Goal: Task Accomplishment & Management: Manage account settings

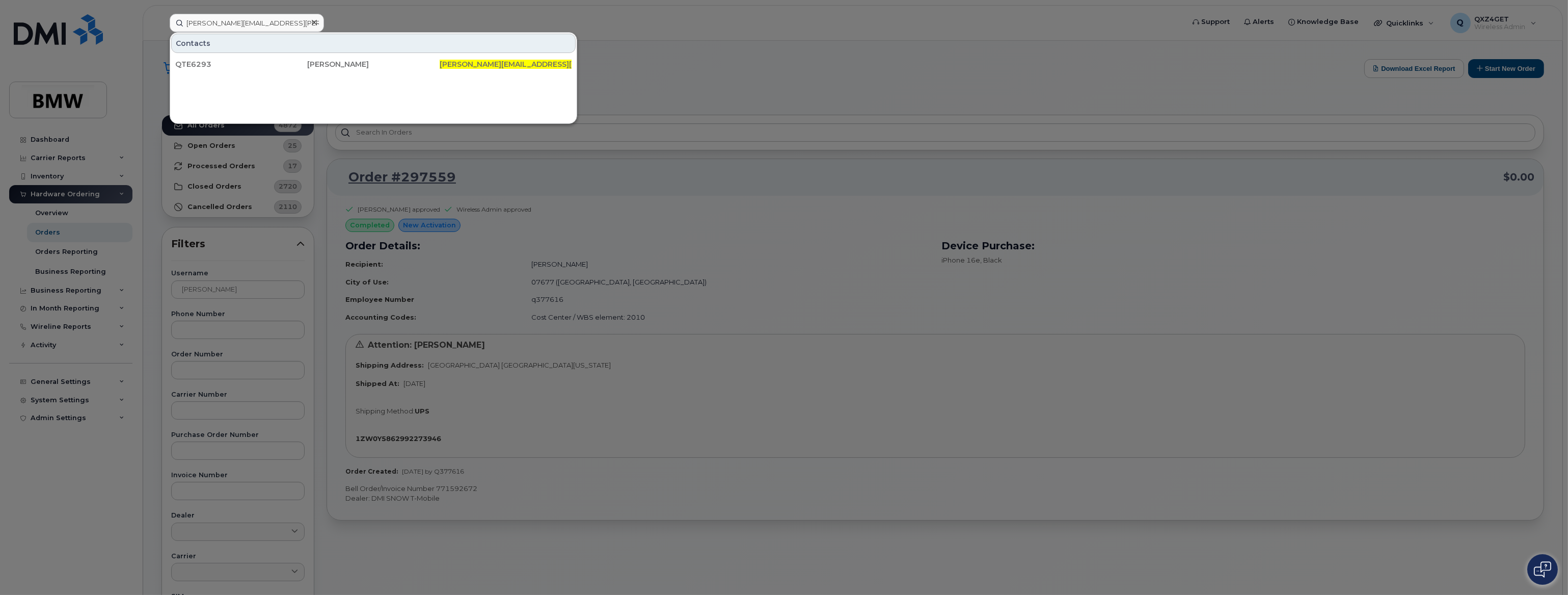
click at [51, 400] on div at bounding box center [784, 297] width 1568 height 595
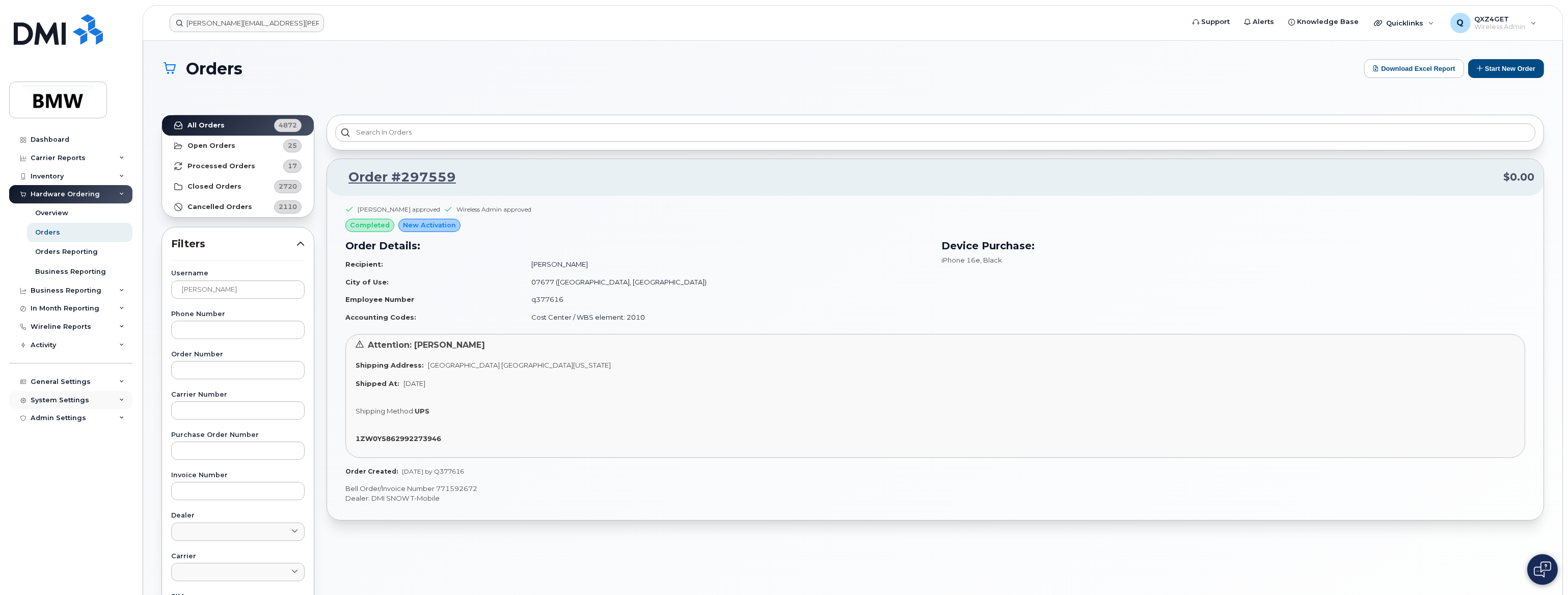
click at [51, 399] on div "System Settings" at bounding box center [59, 401] width 58 height 8
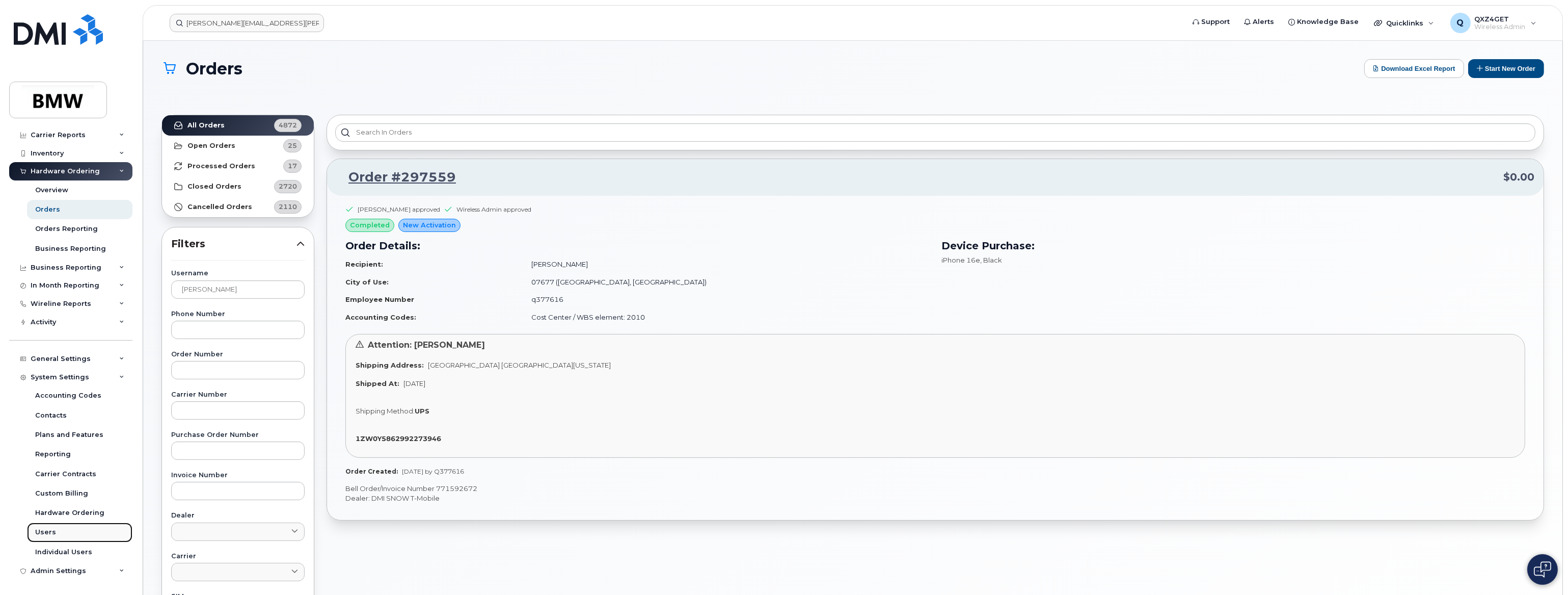
click at [41, 531] on div "Users" at bounding box center [46, 532] width 21 height 9
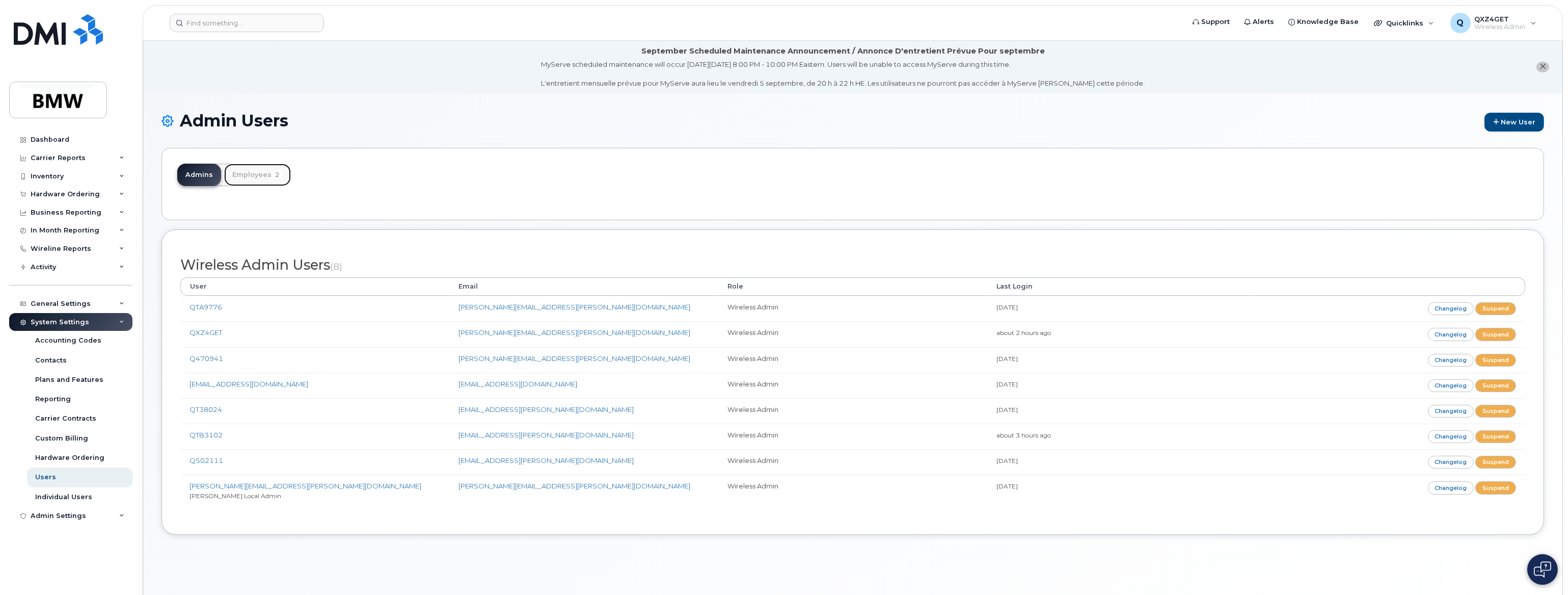
click at [254, 177] on link "Employees 2" at bounding box center [258, 175] width 67 height 23
click at [255, 171] on link "Employees 2" at bounding box center [258, 175] width 67 height 23
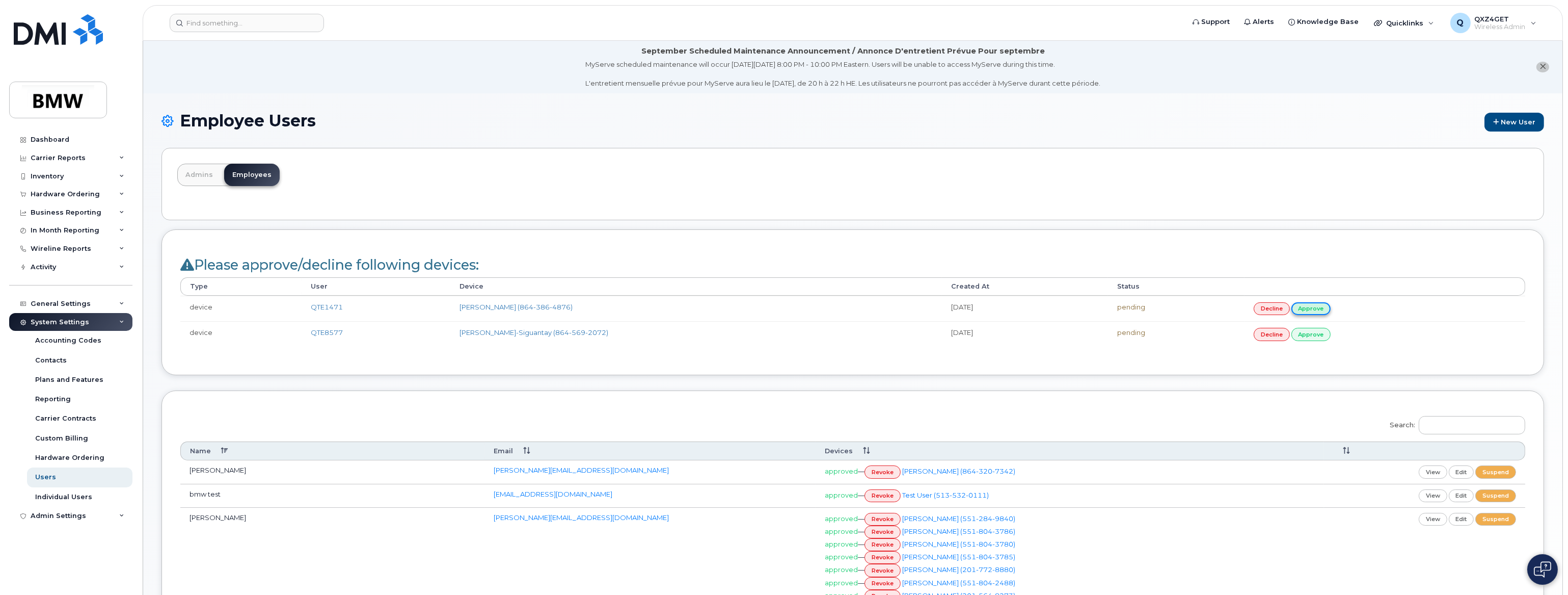
click at [1298, 303] on link "approve" at bounding box center [1311, 308] width 39 height 13
